Goal: Information Seeking & Learning: Learn about a topic

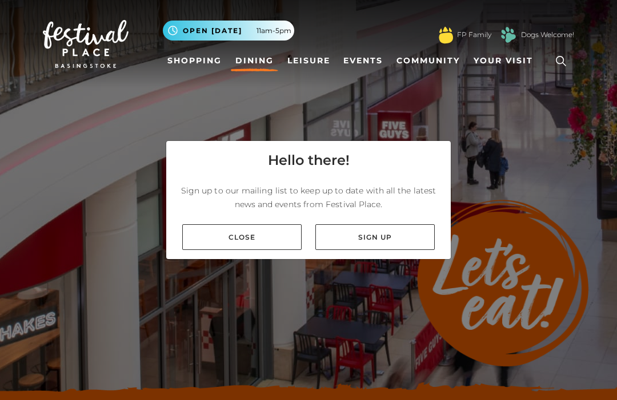
click at [282, 250] on link "Close" at bounding box center [241, 237] width 119 height 26
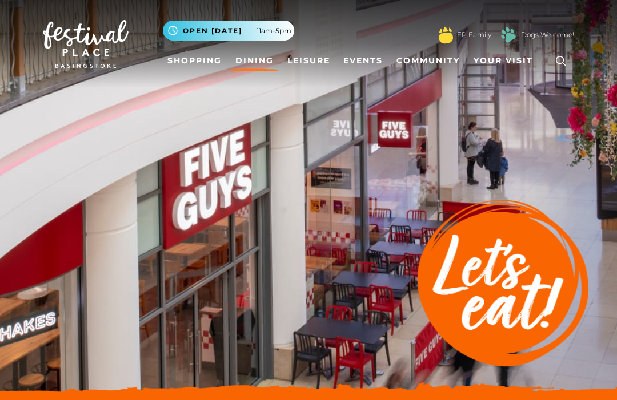
click at [268, 53] on link "Dining" at bounding box center [254, 60] width 47 height 21
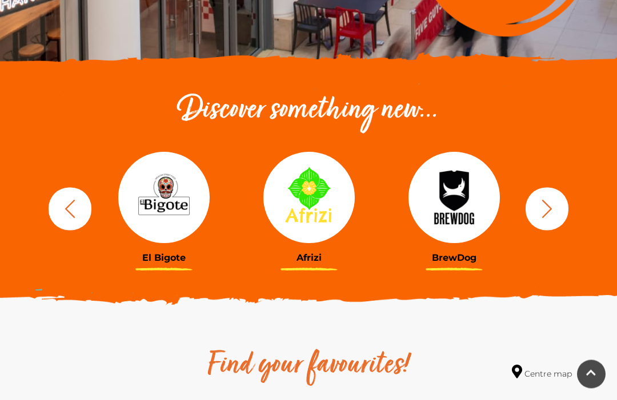
scroll to position [330, 0]
click at [541, 212] on icon "button" at bounding box center [546, 208] width 21 height 21
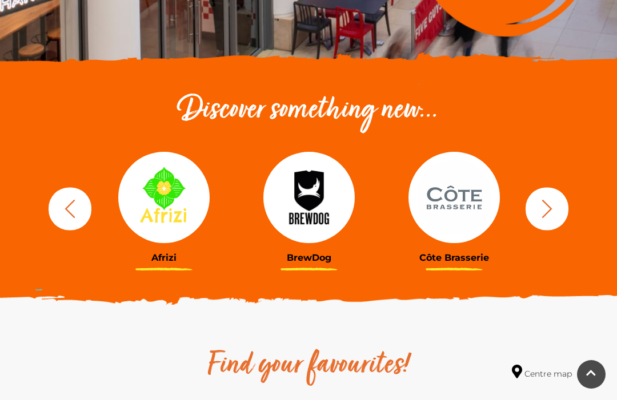
click at [548, 212] on icon "button" at bounding box center [547, 208] width 10 height 18
click at [549, 210] on icon "button" at bounding box center [547, 208] width 10 height 18
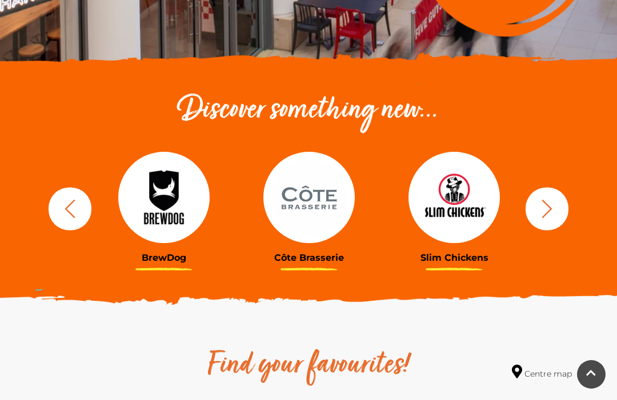
click at [552, 210] on icon "button" at bounding box center [546, 208] width 21 height 21
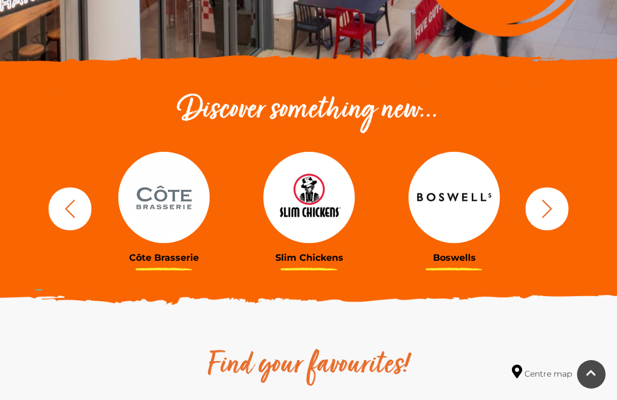
click at [553, 209] on icon "button" at bounding box center [546, 208] width 21 height 21
click at [546, 210] on icon "button" at bounding box center [546, 208] width 21 height 21
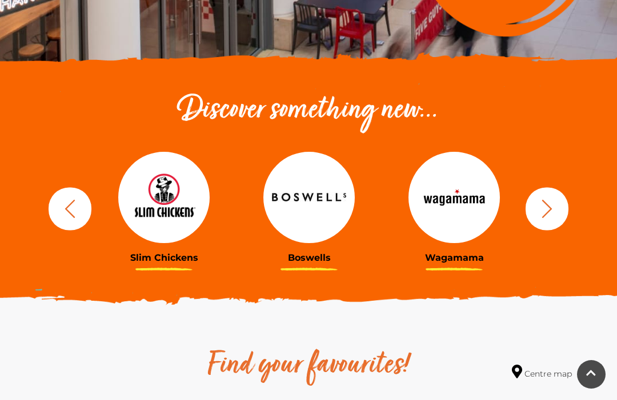
click at [547, 210] on icon "button" at bounding box center [546, 208] width 21 height 21
click at [552, 211] on icon "button" at bounding box center [546, 208] width 21 height 21
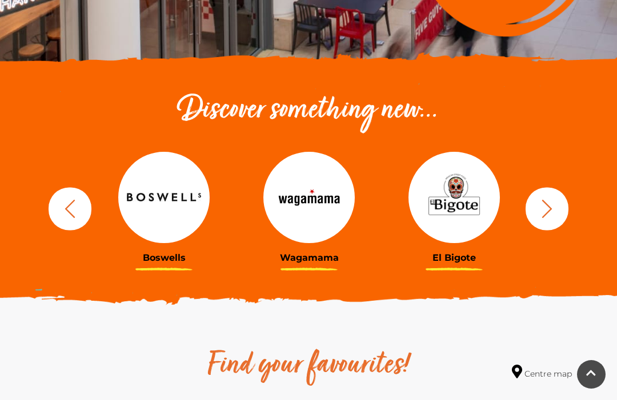
click at [540, 210] on icon "button" at bounding box center [546, 208] width 21 height 21
click at [545, 211] on icon "button" at bounding box center [546, 208] width 21 height 21
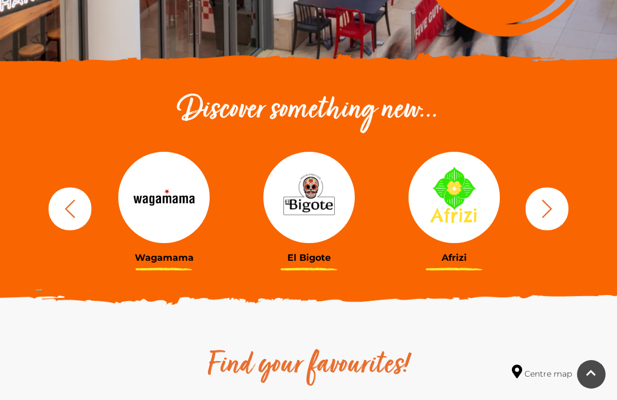
click at [548, 212] on icon "button" at bounding box center [547, 208] width 10 height 18
click at [549, 210] on icon "button" at bounding box center [547, 208] width 10 height 18
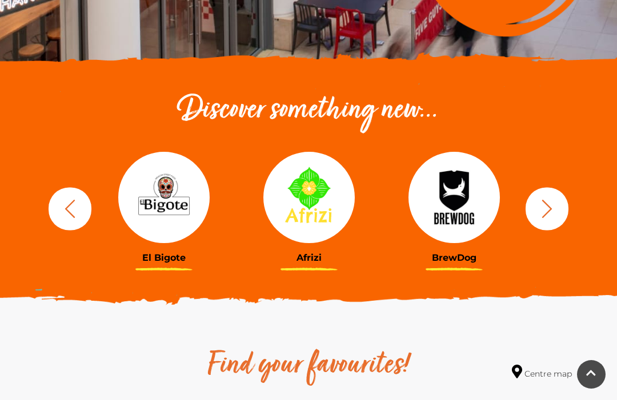
click at [544, 209] on icon "button" at bounding box center [546, 208] width 21 height 21
click at [543, 209] on icon "button" at bounding box center [546, 208] width 21 height 21
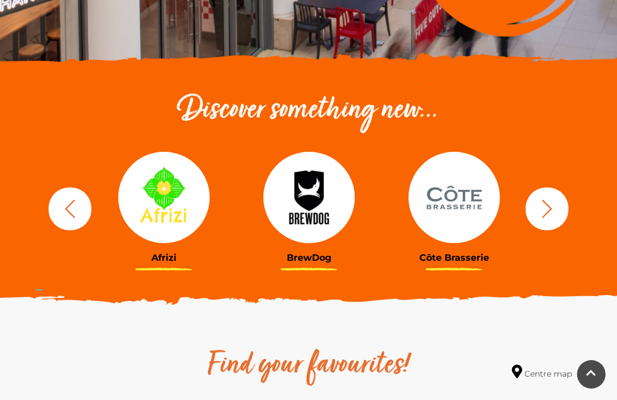
click at [545, 210] on icon "button" at bounding box center [546, 208] width 21 height 21
click at [551, 210] on icon "button" at bounding box center [546, 208] width 21 height 21
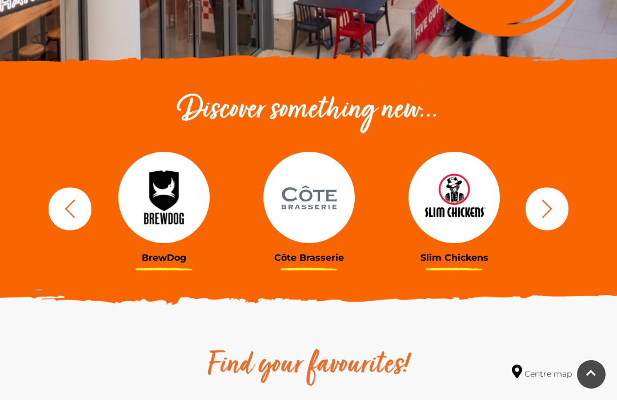
click at [552, 213] on icon "button" at bounding box center [546, 208] width 21 height 21
click at [550, 214] on icon "button" at bounding box center [546, 208] width 21 height 21
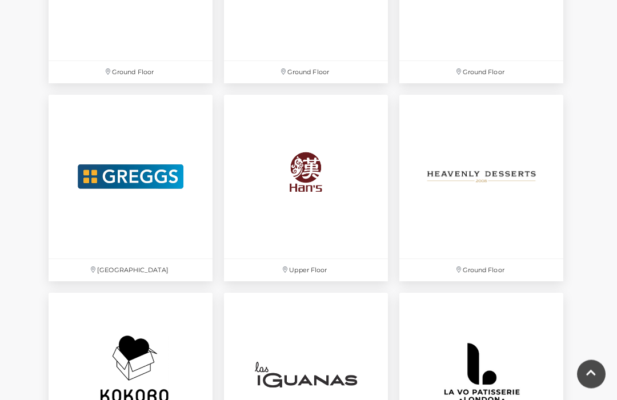
scroll to position [2051, 0]
click at [314, 176] on img at bounding box center [306, 177] width 164 height 164
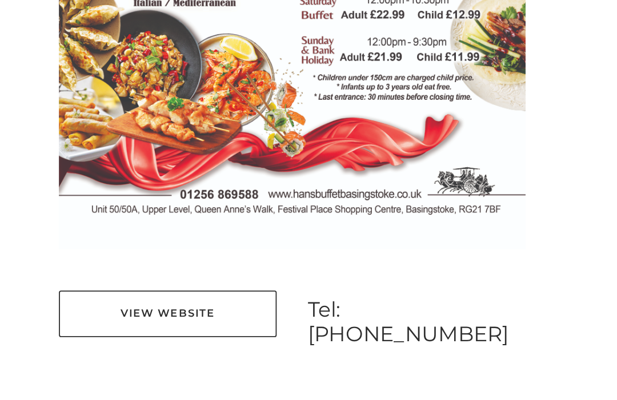
scroll to position [660, 0]
click at [130, 319] on link "View Website" at bounding box center [103, 332] width 120 height 26
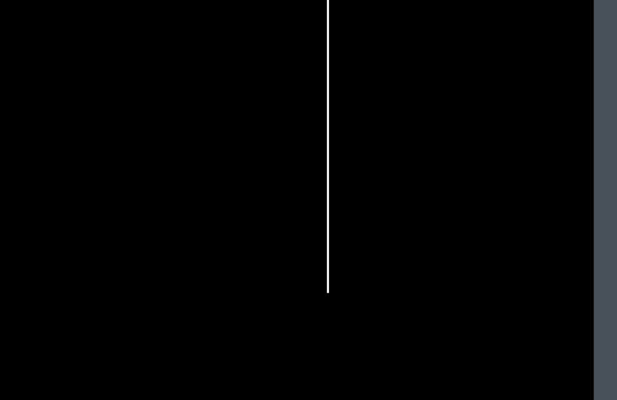
scroll to position [1358, 0]
